Goal: Task Accomplishment & Management: Manage account settings

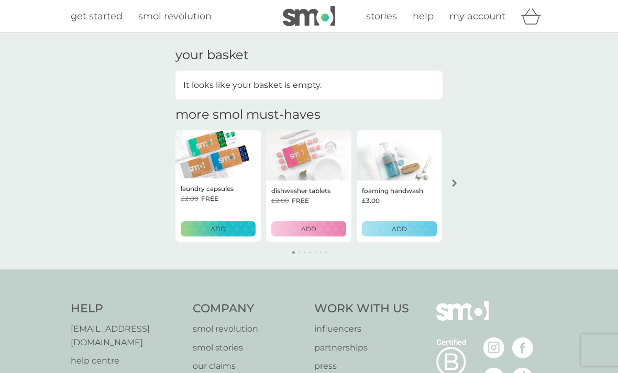
click at [495, 15] on span "my account" at bounding box center [477, 16] width 56 height 12
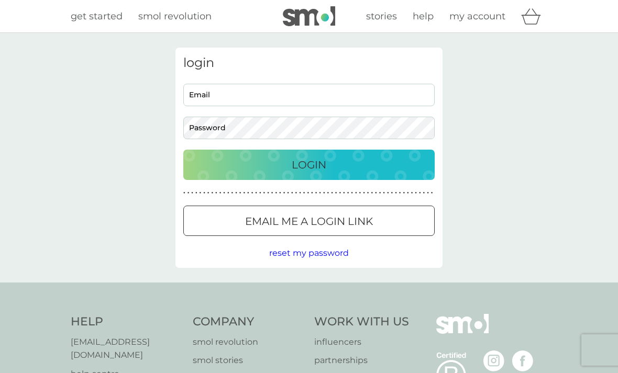
click at [299, 95] on input "Email" at bounding box center [308, 95] width 251 height 23
type input "[EMAIL_ADDRESS][DOMAIN_NAME]"
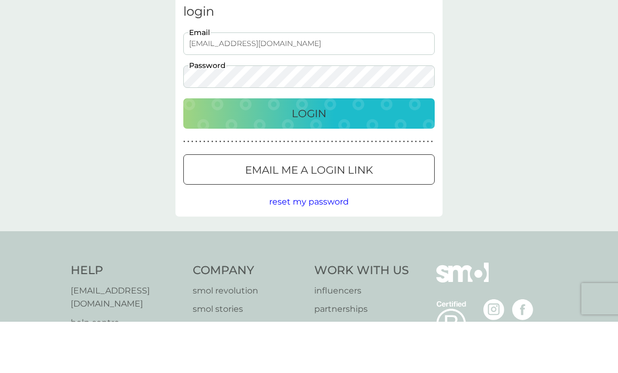
click at [247, 150] on button "Login" at bounding box center [308, 165] width 251 height 30
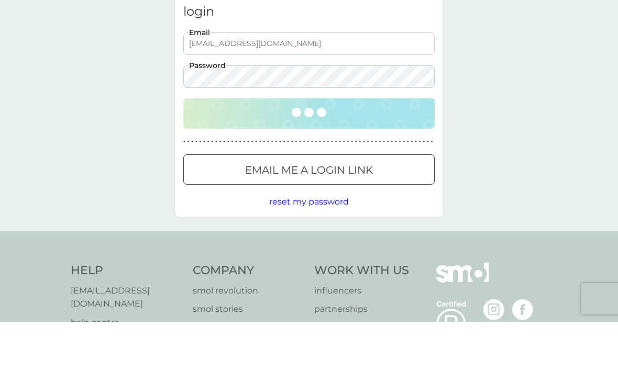
scroll to position [51, 0]
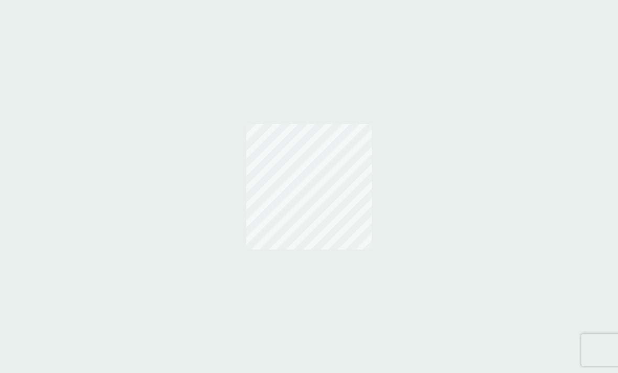
scroll to position [34, 0]
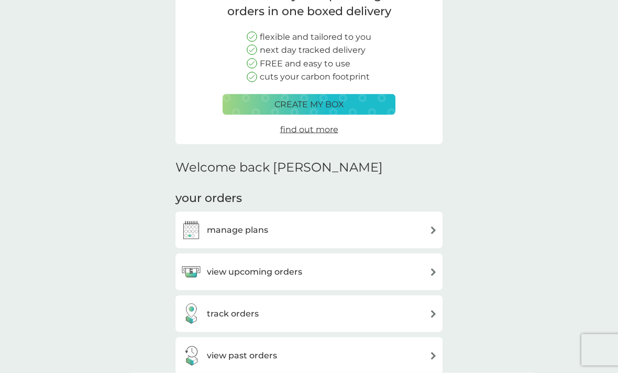
scroll to position [115, 0]
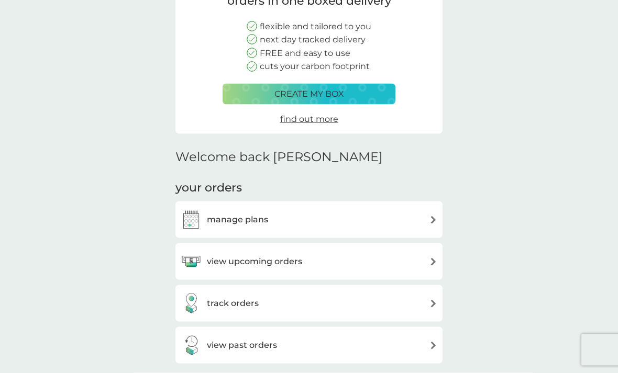
click at [207, 251] on div "view upcoming orders" at bounding box center [241, 261] width 121 height 21
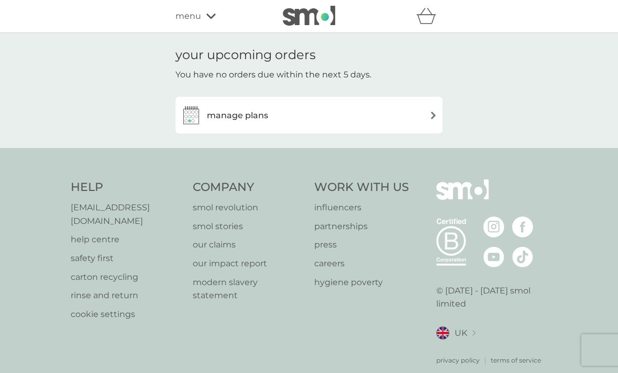
click at [213, 118] on h3 "manage plans" at bounding box center [237, 116] width 61 height 14
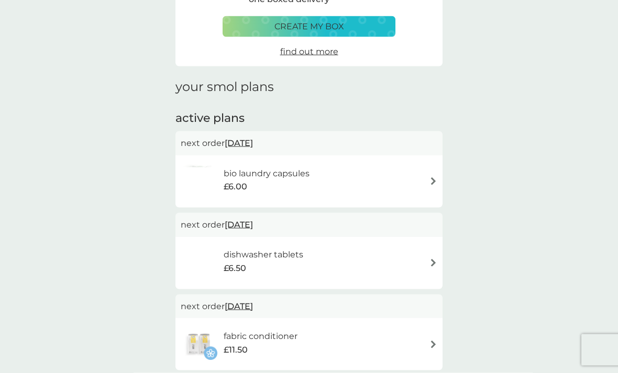
scroll to position [77, 0]
click at [192, 163] on img at bounding box center [201, 181] width 40 height 37
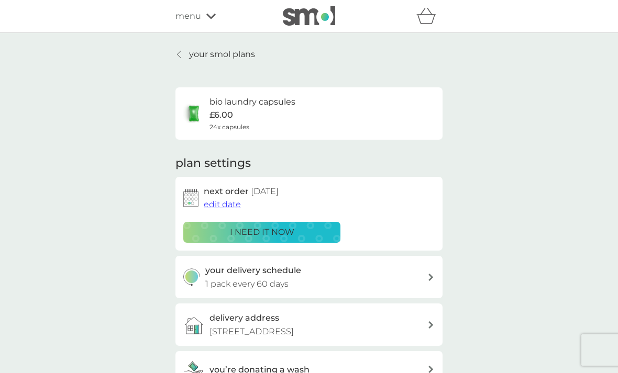
click at [210, 199] on span "edit date" at bounding box center [222, 204] width 37 height 10
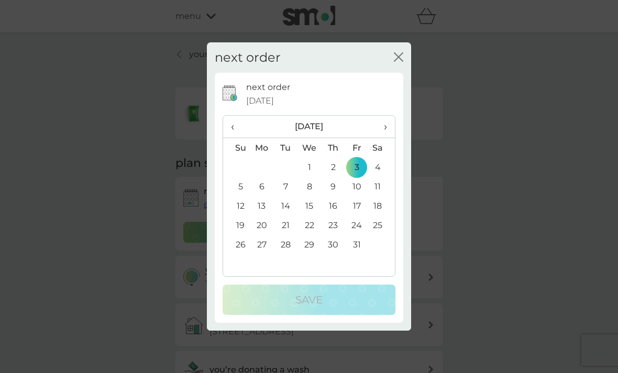
click at [233, 138] on span "‹" at bounding box center [236, 127] width 11 height 22
click at [266, 196] on td "8" at bounding box center [262, 186] width 24 height 19
click at [283, 194] on td "9" at bounding box center [286, 186] width 24 height 19
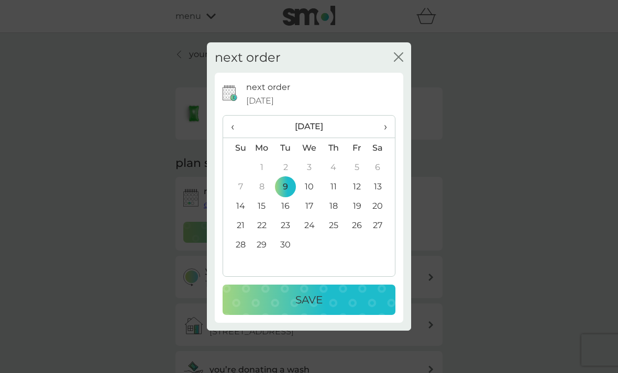
click at [233, 308] on div "Save" at bounding box center [309, 300] width 152 height 17
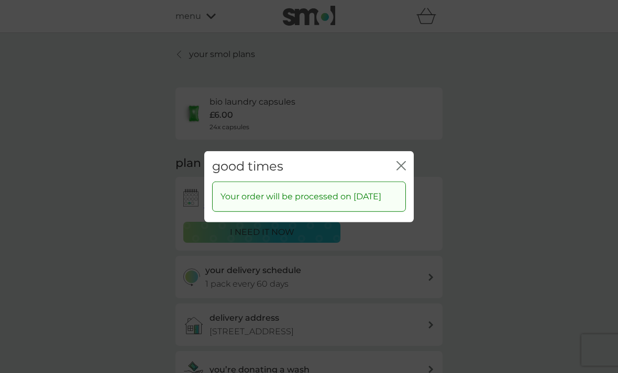
click at [399, 170] on icon "close" at bounding box center [400, 165] width 9 height 9
